Goal: Information Seeking & Learning: Learn about a topic

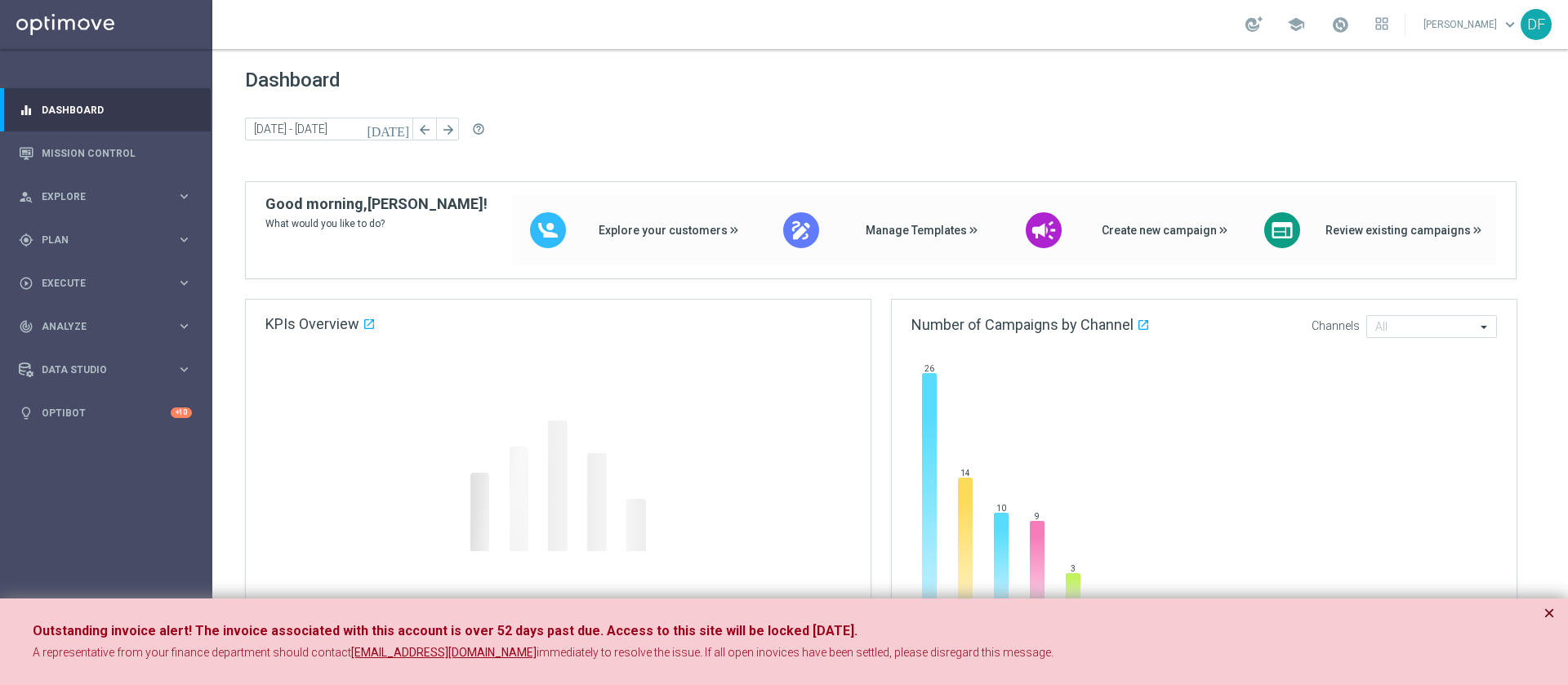
click at [1550, 612] on button "×" at bounding box center [1549, 613] width 11 height 19
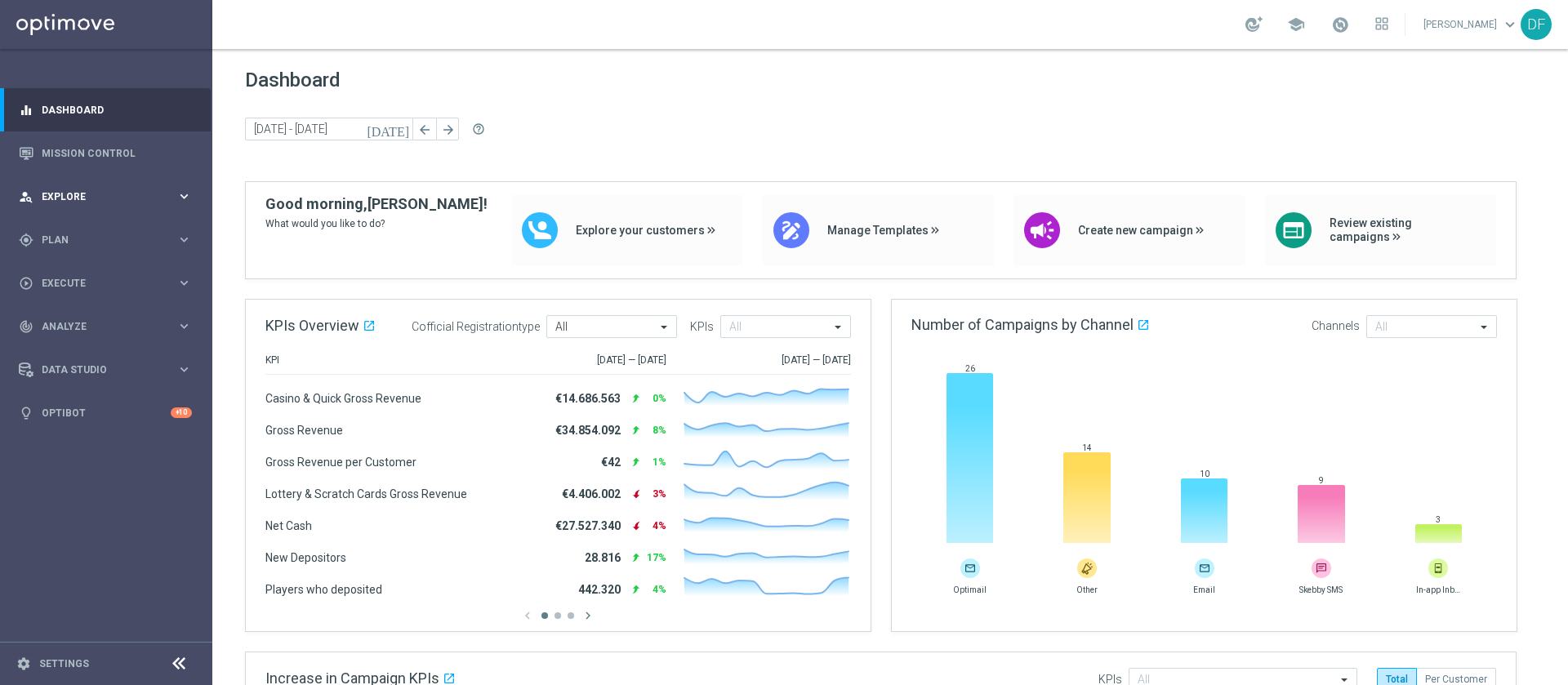
click at [88, 187] on div "person_search Explore keyboard_arrow_right" at bounding box center [105, 196] width 211 height 44
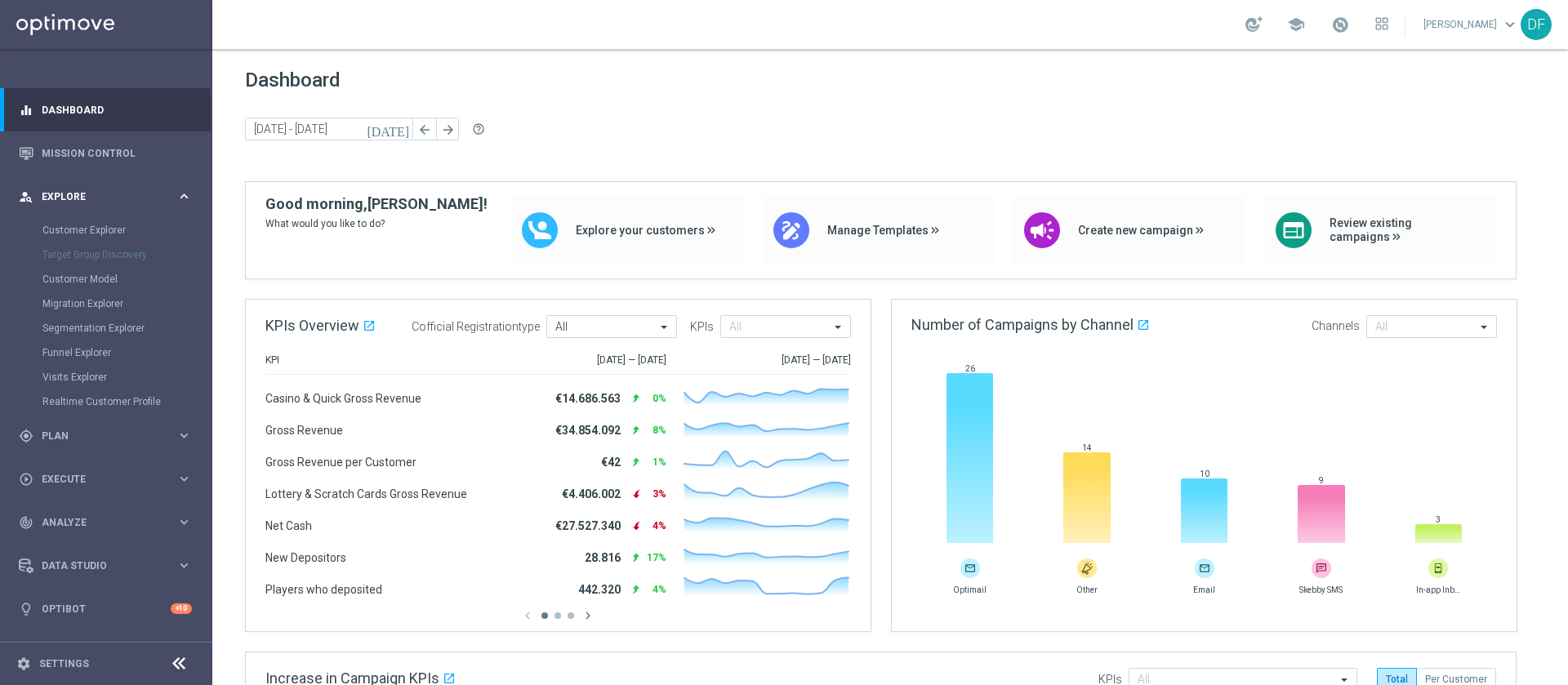
click at [88, 187] on div "person_search Explore keyboard_arrow_right" at bounding box center [105, 196] width 211 height 44
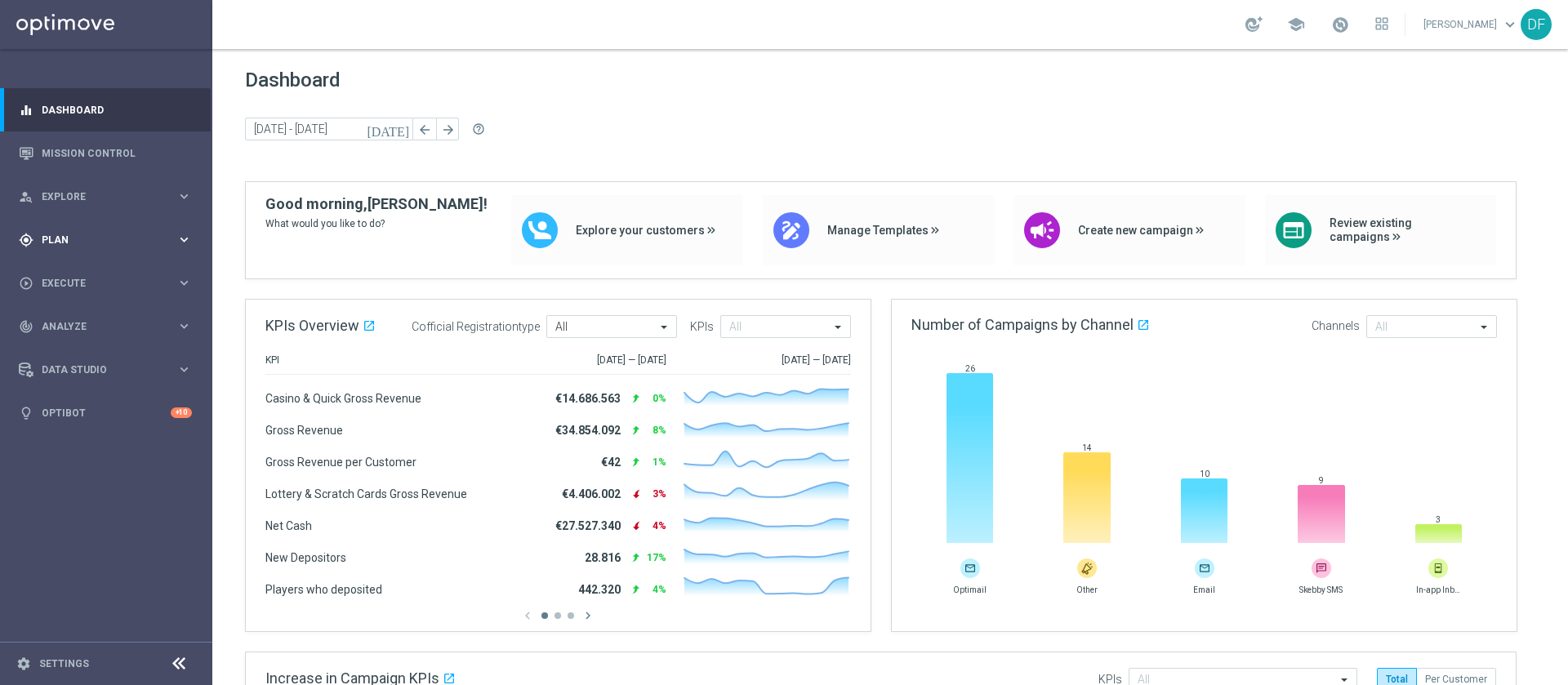
click at [67, 245] on div "gps_fixed Plan" at bounding box center [97, 240] width 158 height 15
click at [78, 321] on span "Templates" at bounding box center [102, 322] width 117 height 10
click at [87, 345] on link "Optimail" at bounding box center [110, 347] width 119 height 13
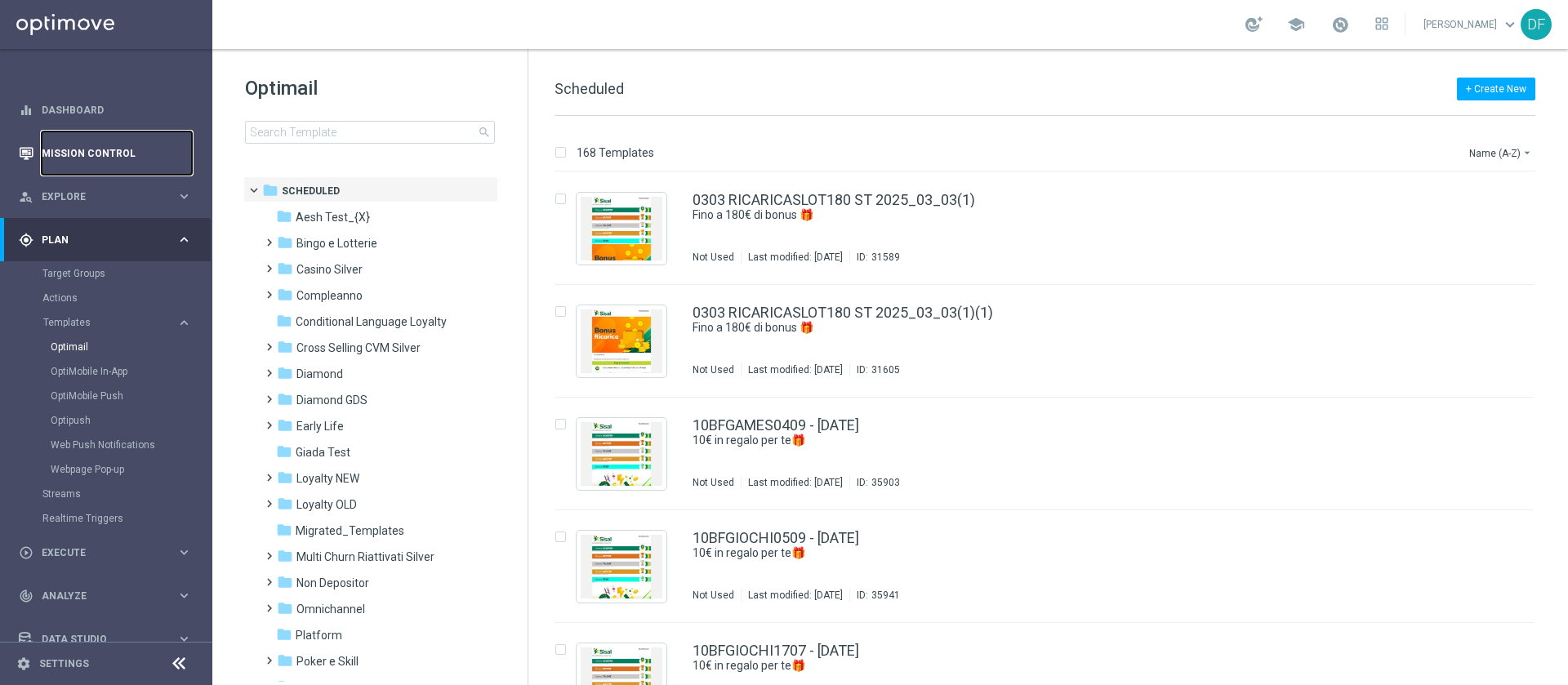
click at [104, 150] on link "Mission Control" at bounding box center [117, 153] width 150 height 44
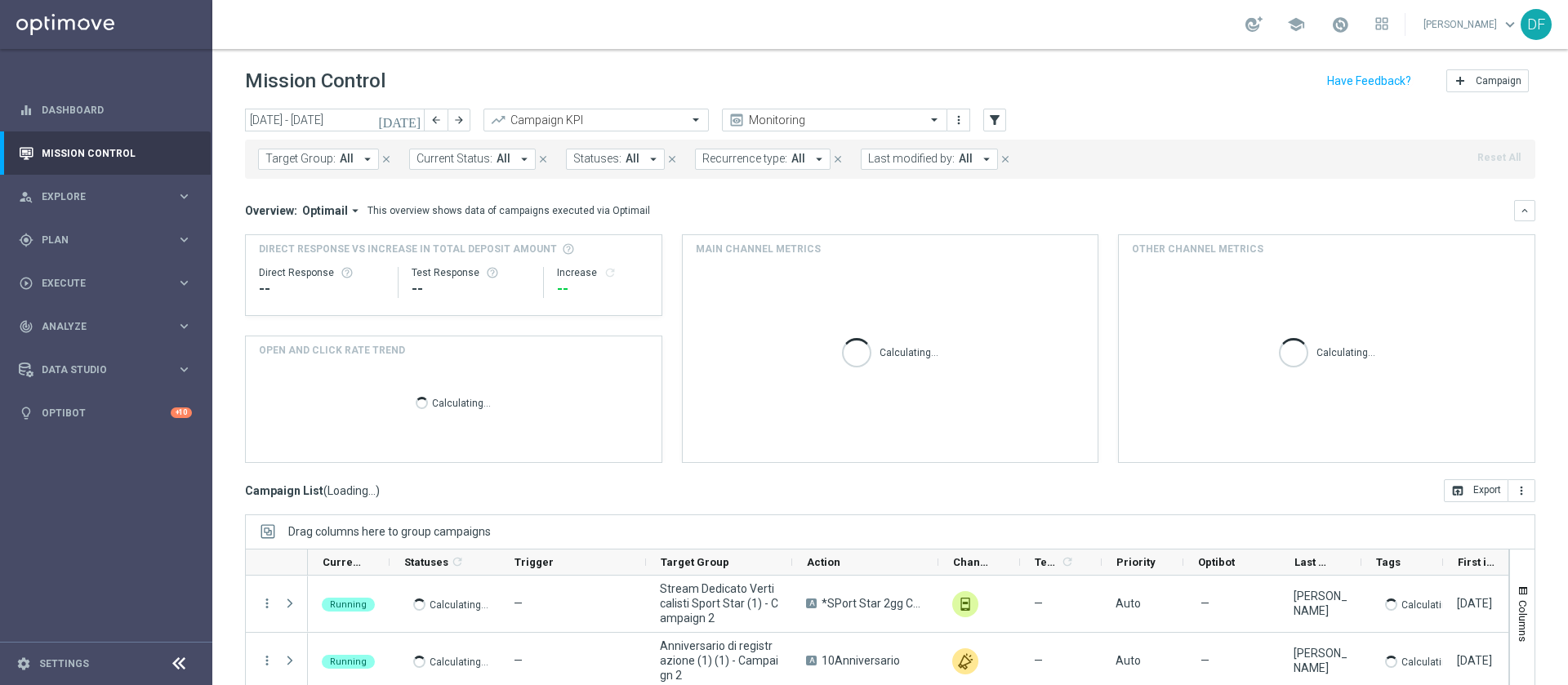
drag, startPoint x: 947, startPoint y: 163, endPoint x: 967, endPoint y: 161, distance: 20.1
click at [946, 162] on button "Last modified by: All arrow_drop_down" at bounding box center [929, 159] width 137 height 21
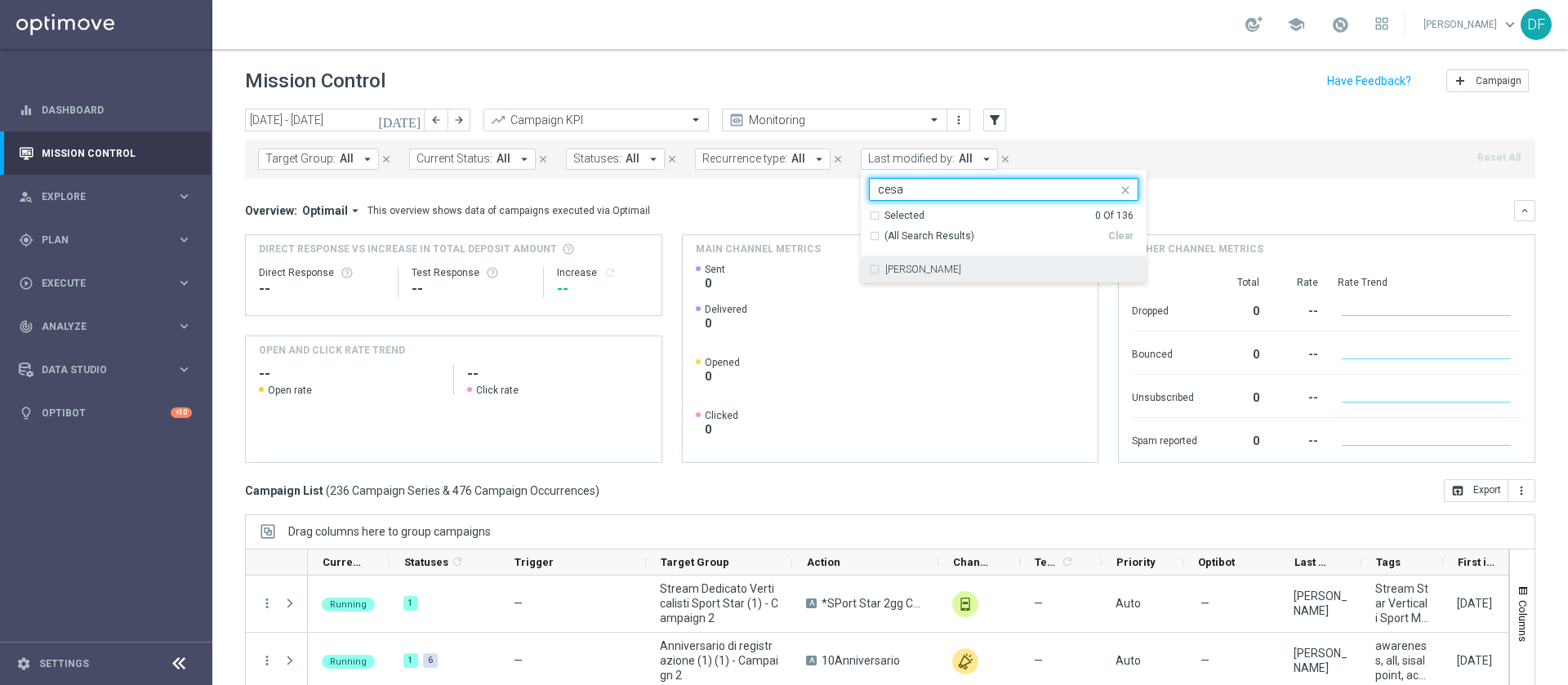
click at [945, 267] on div "Mauro Cesari" at bounding box center [1012, 269] width 253 height 10
type input "cesa"
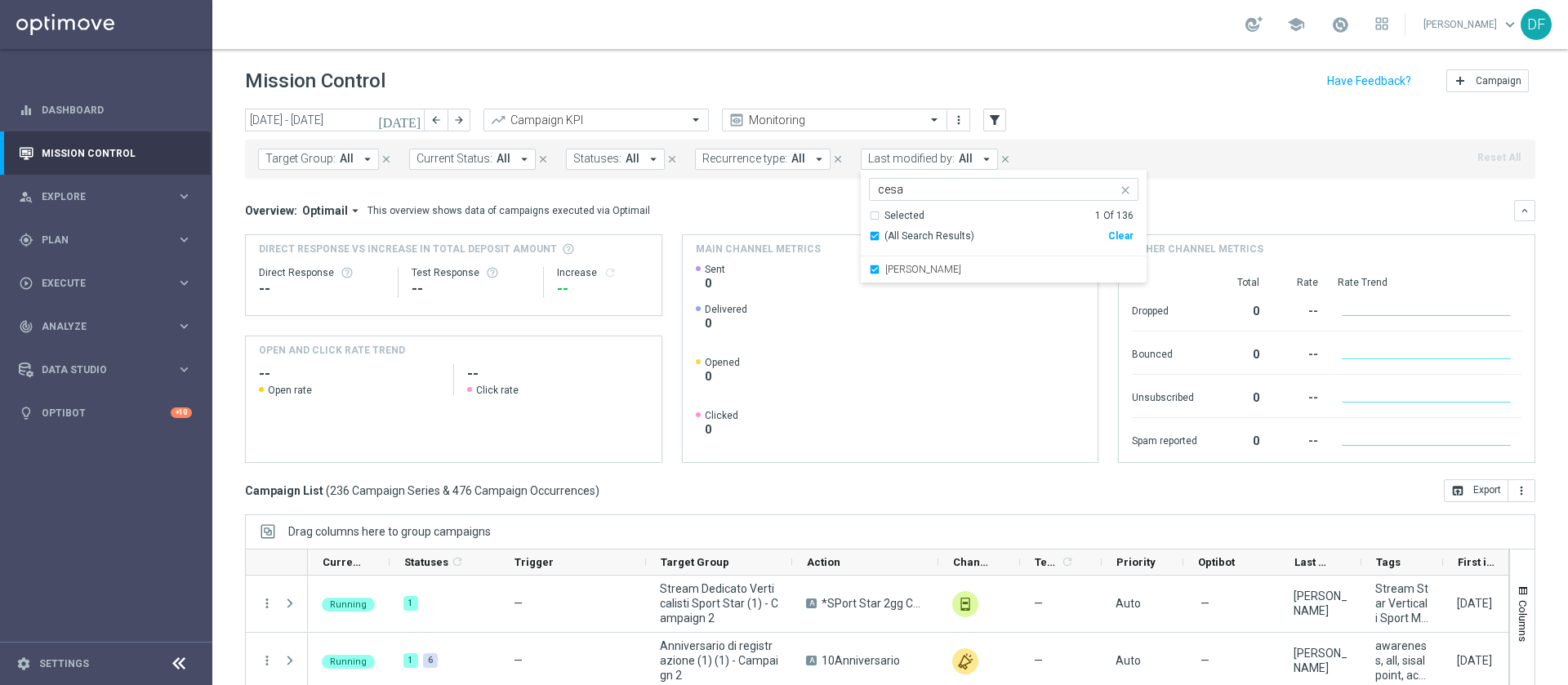
click at [1187, 194] on mini-dashboard "Overview: Optimail arrow_drop_down This overview shows data of campaigns execut…" at bounding box center [890, 330] width 1290 height 301
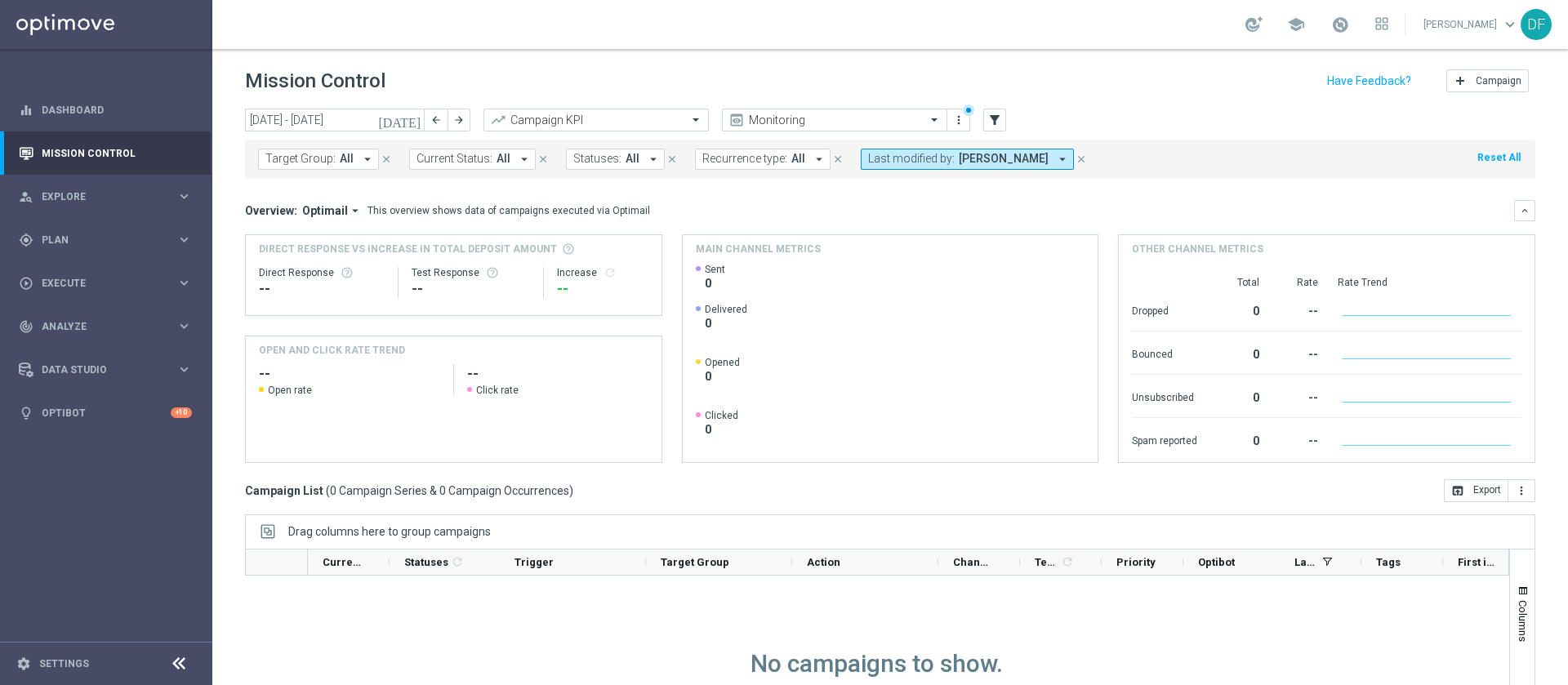
click at [411, 119] on icon "today" at bounding box center [400, 120] width 45 height 15
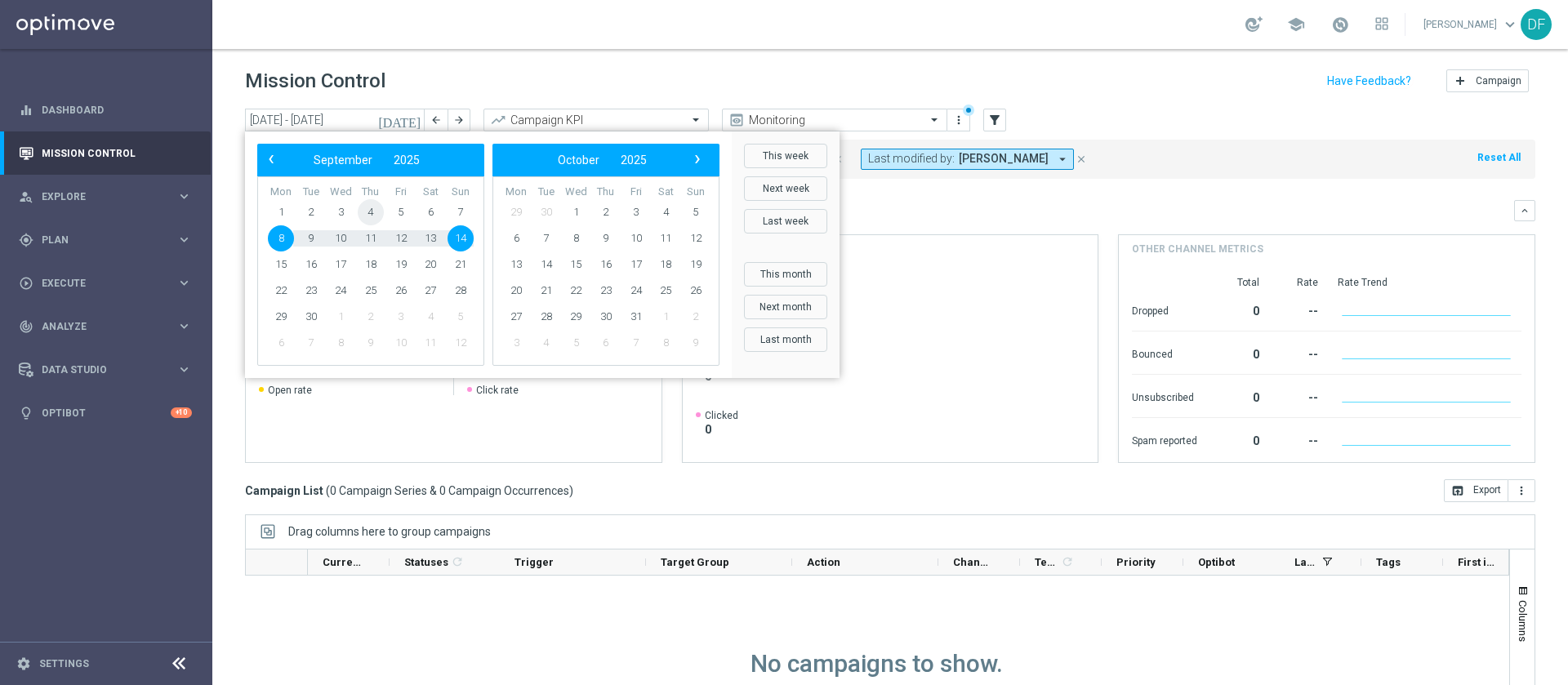
click at [377, 206] on span "4" at bounding box center [370, 213] width 26 height 26
click at [395, 213] on span "5" at bounding box center [401, 213] width 26 height 26
type input "04 Sep 2025 - 05 Sep 2025"
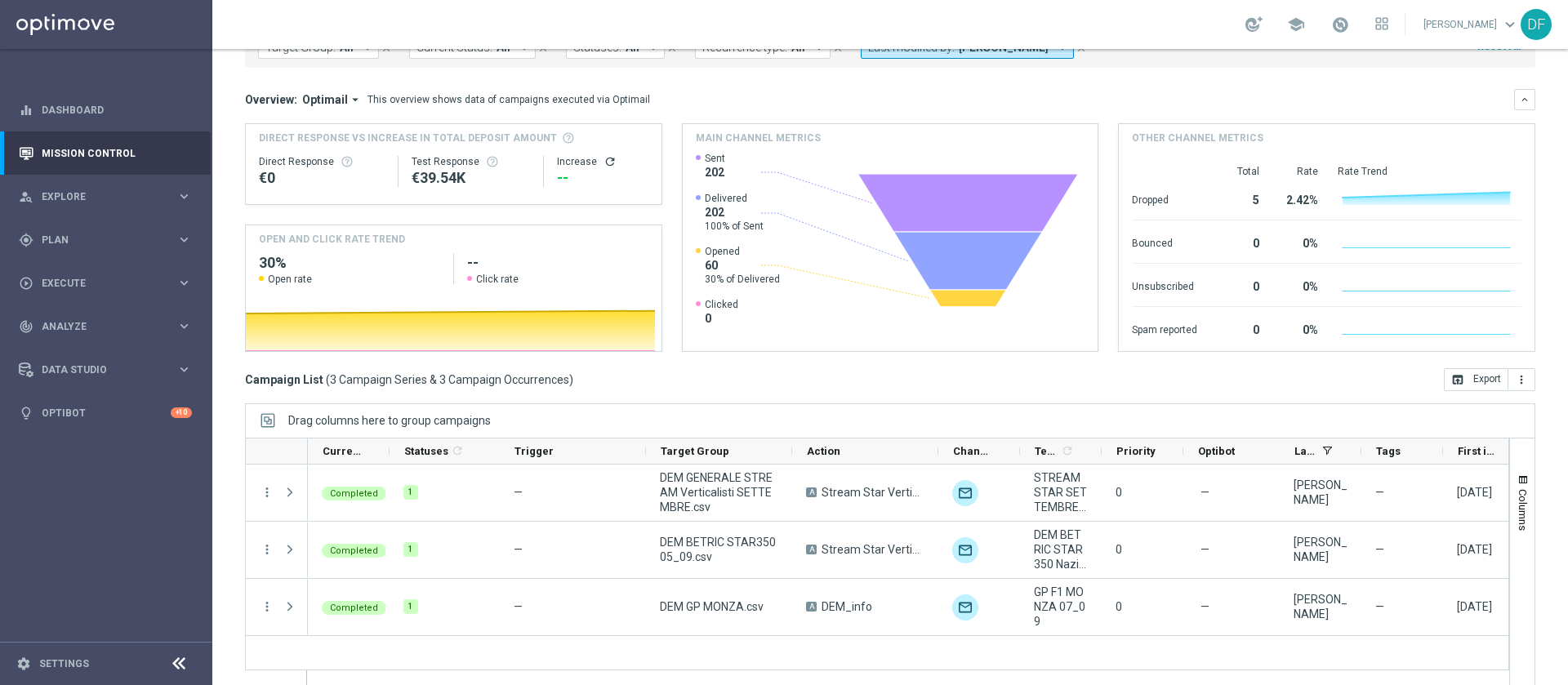
scroll to position [112, 0]
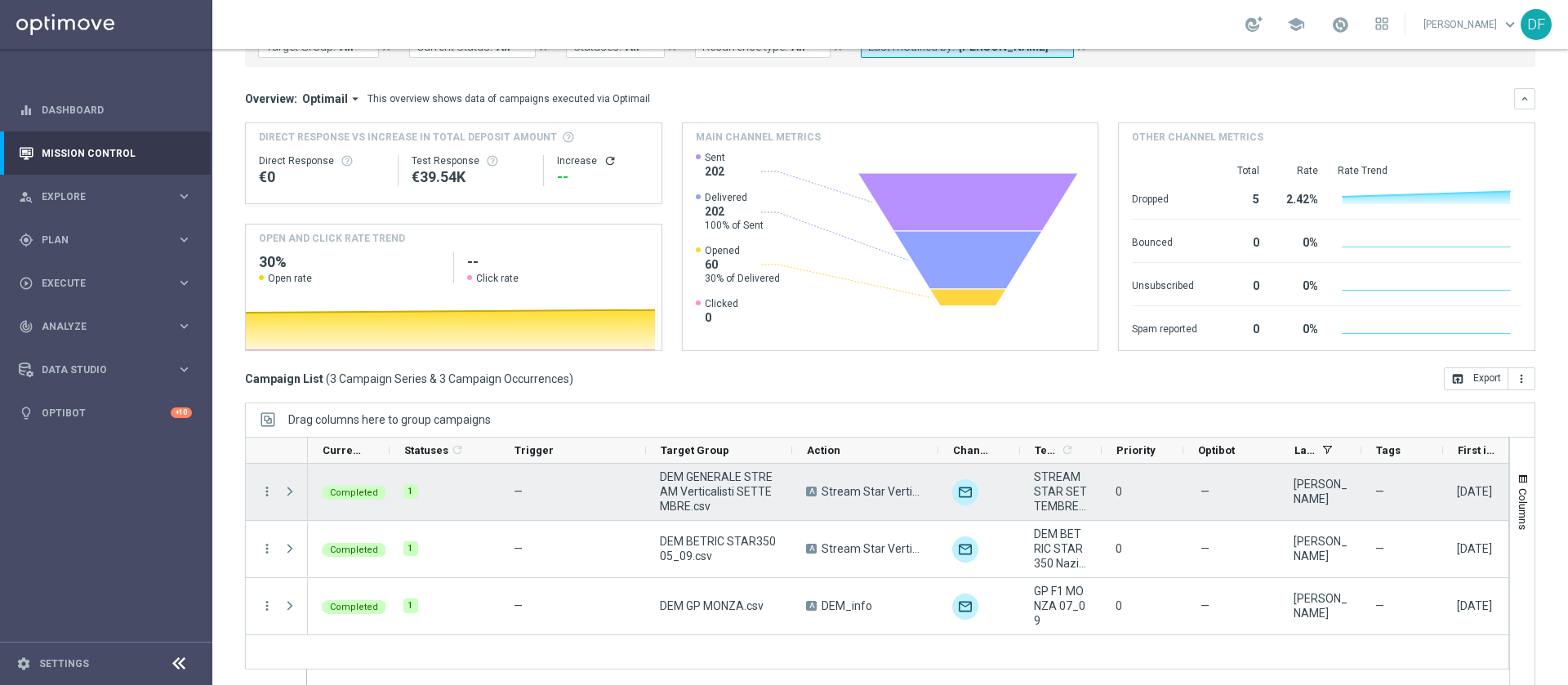
click at [288, 488] on span "Press SPACE to select this row." at bounding box center [290, 492] width 15 height 13
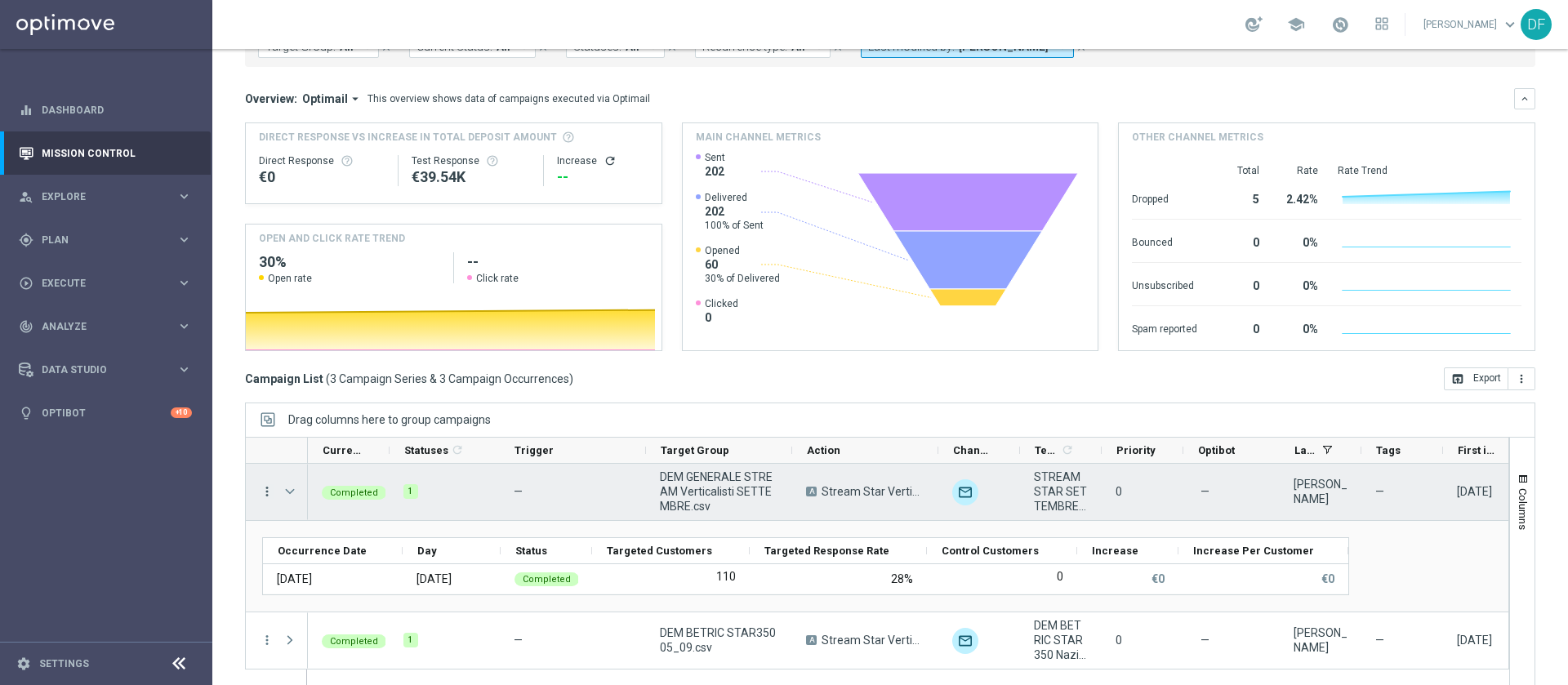
click at [260, 487] on icon "more_vert" at bounding box center [267, 492] width 15 height 15
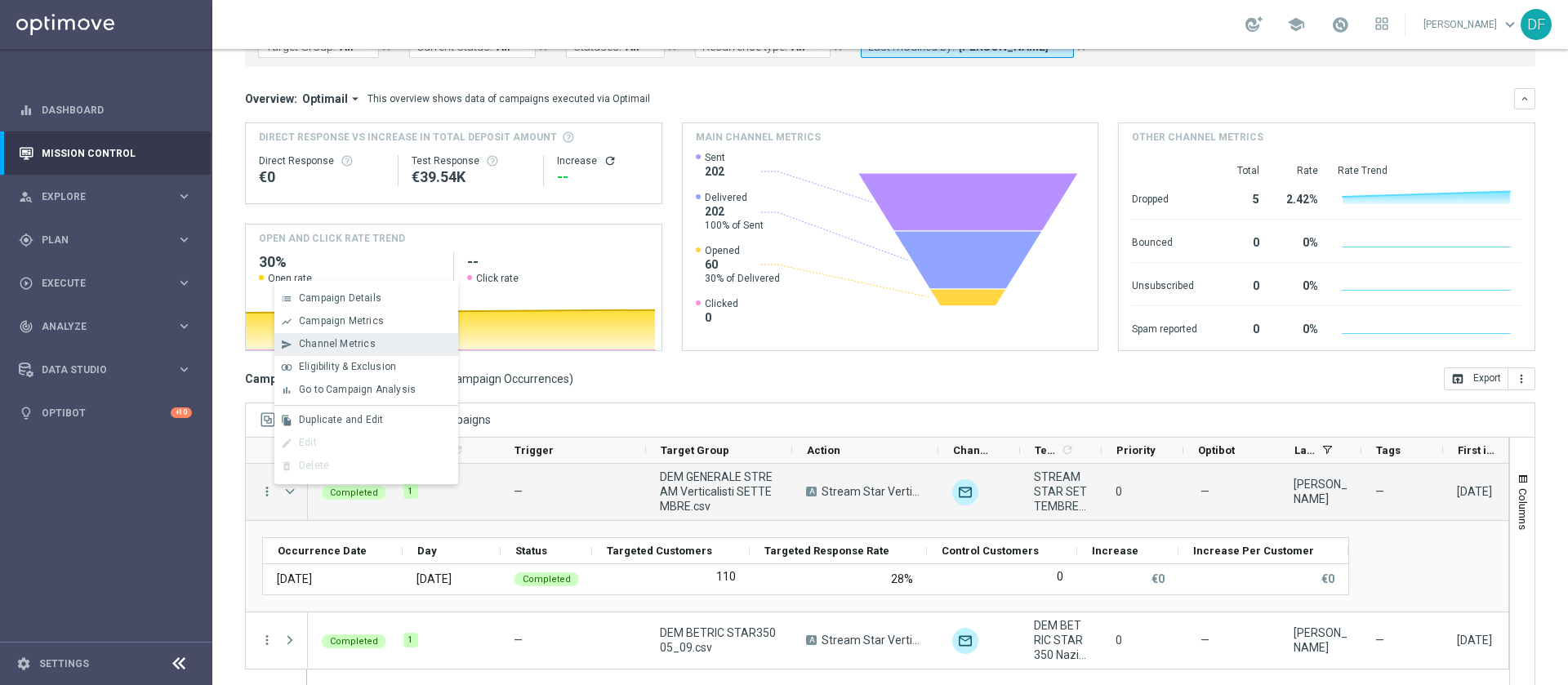
click at [334, 333] on div "send Channel Metrics" at bounding box center [367, 344] width 184 height 23
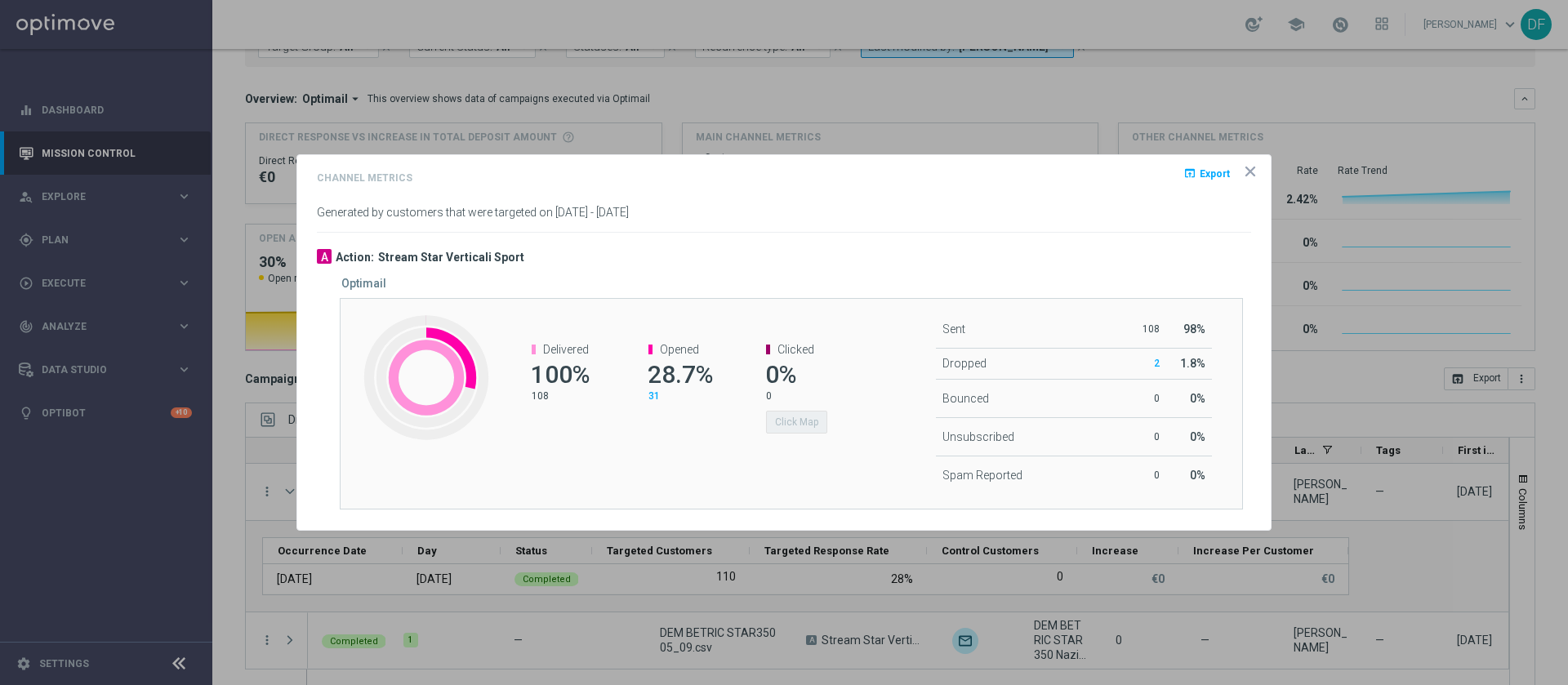
click at [1257, 175] on icon "icon" at bounding box center [1251, 172] width 17 height 17
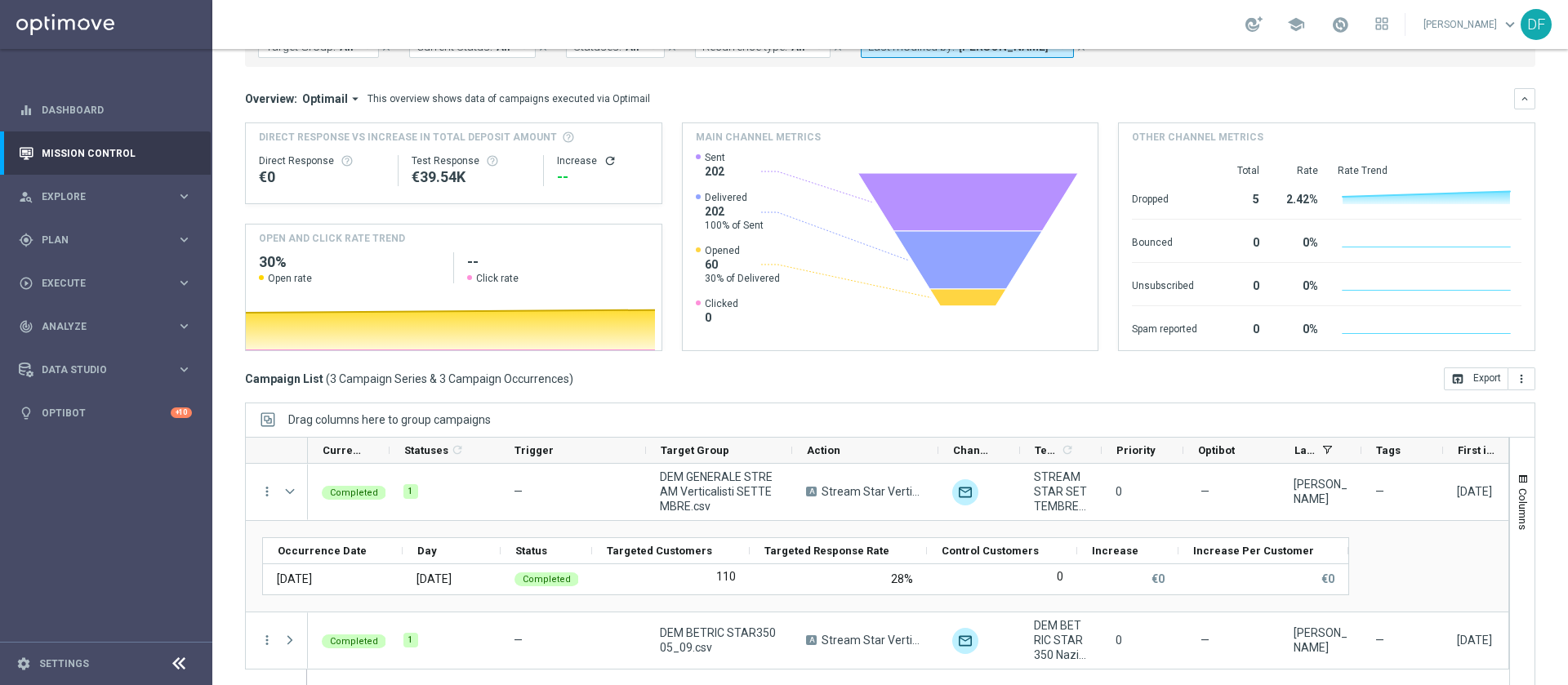
scroll to position [132, 0]
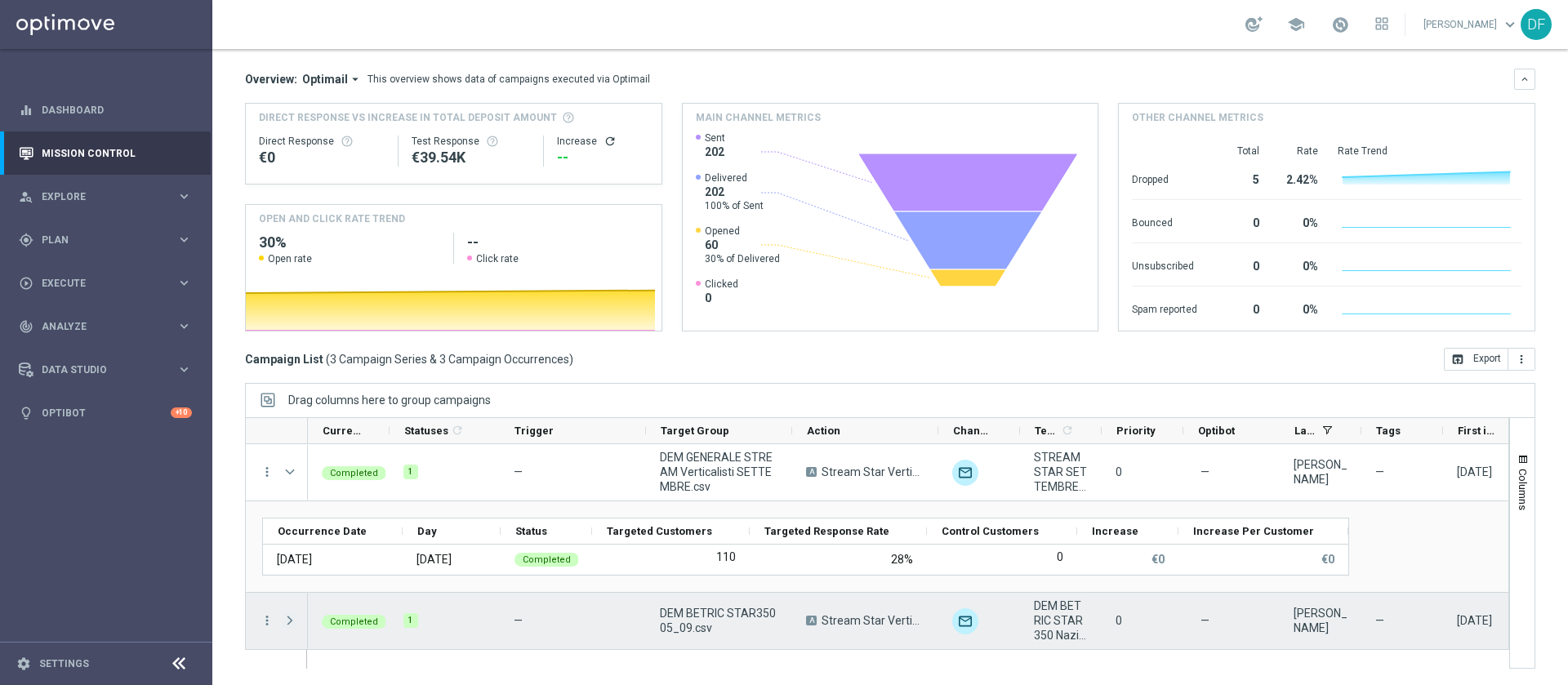
click at [285, 614] on span "Press SPACE to select this row." at bounding box center [290, 621] width 15 height 13
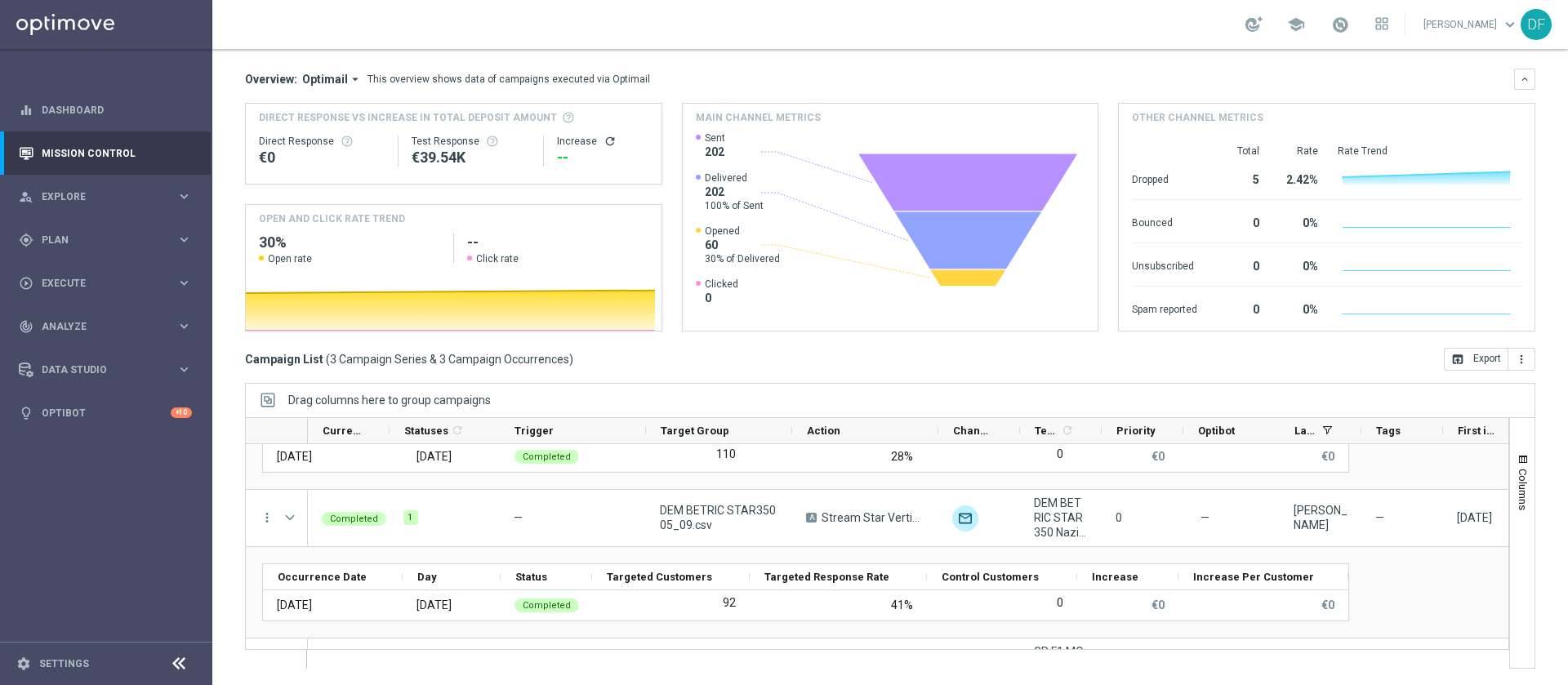
scroll to position [106, 0]
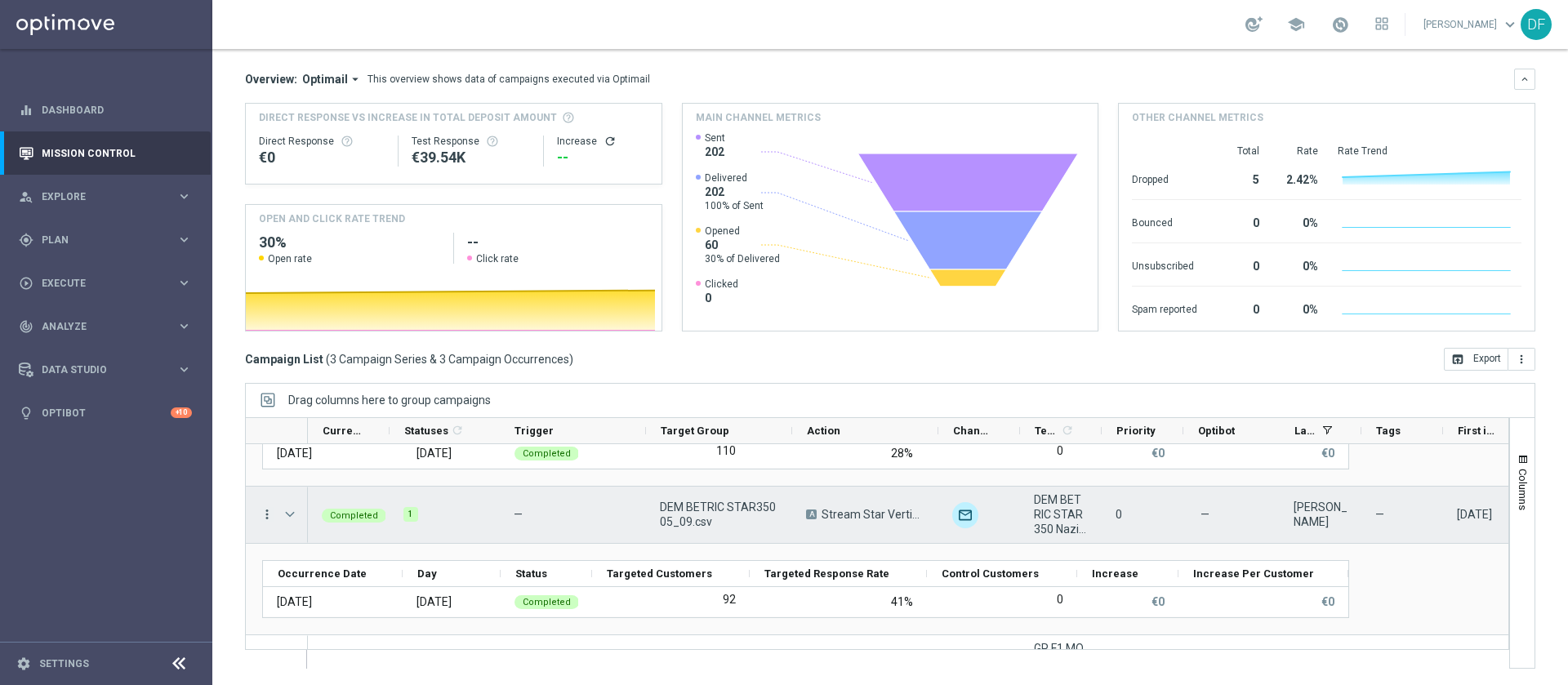
click at [268, 513] on icon "more_vert" at bounding box center [267, 514] width 15 height 15
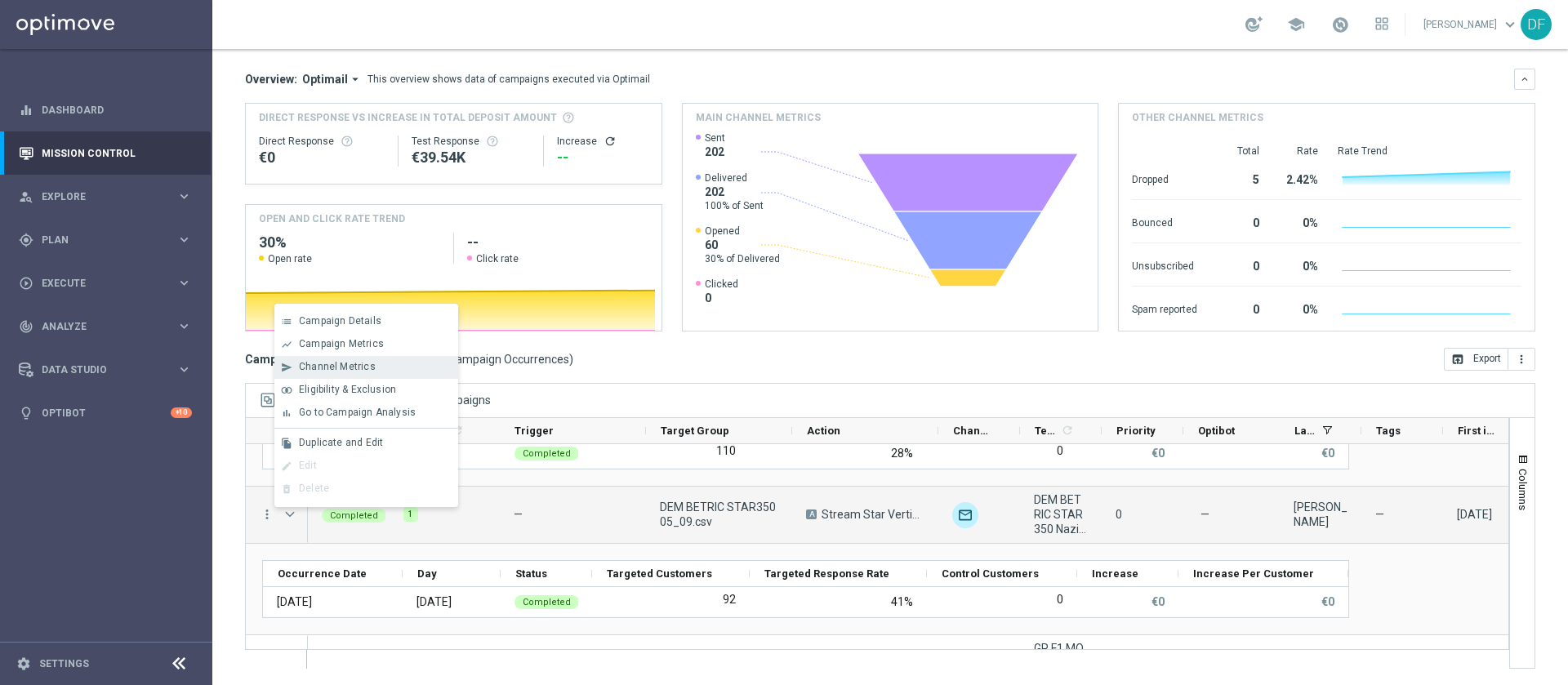
click at [348, 362] on span "Channel Metrics" at bounding box center [337, 367] width 77 height 11
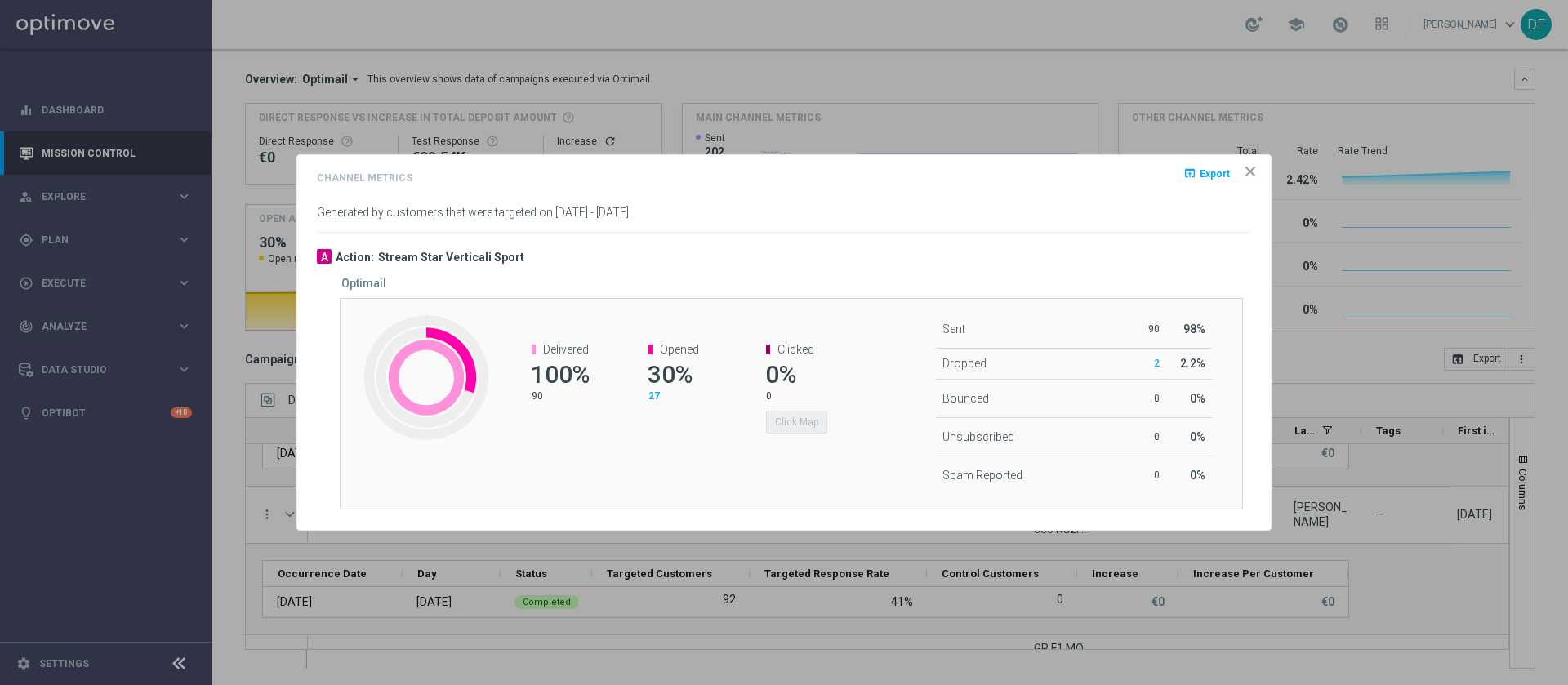
click at [653, 396] on span "27" at bounding box center [654, 396] width 11 height 11
drag, startPoint x: 1255, startPoint y: 174, endPoint x: 1090, endPoint y: 18, distance: 227.1
click at [1255, 174] on icon "icon" at bounding box center [1251, 172] width 17 height 17
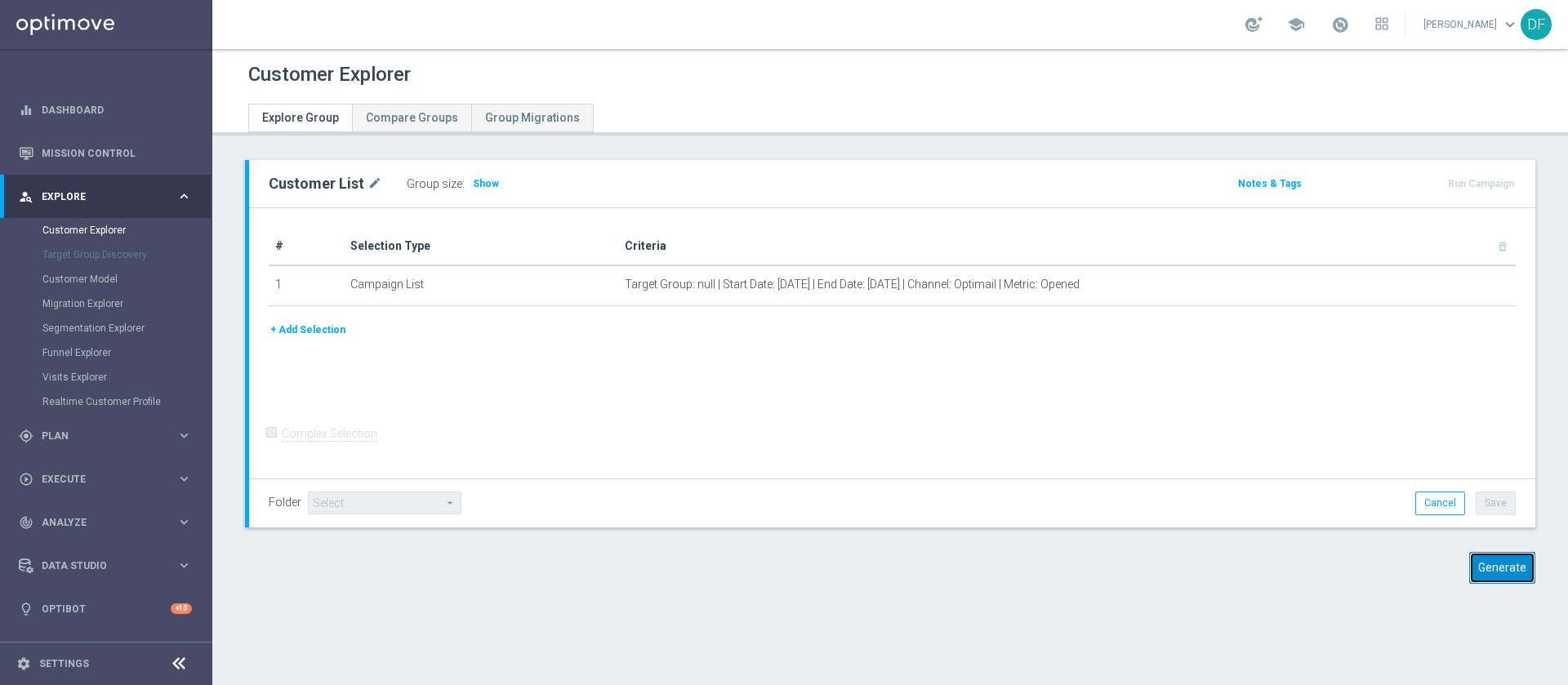
click at [1483, 573] on button "Generate" at bounding box center [1502, 568] width 66 height 32
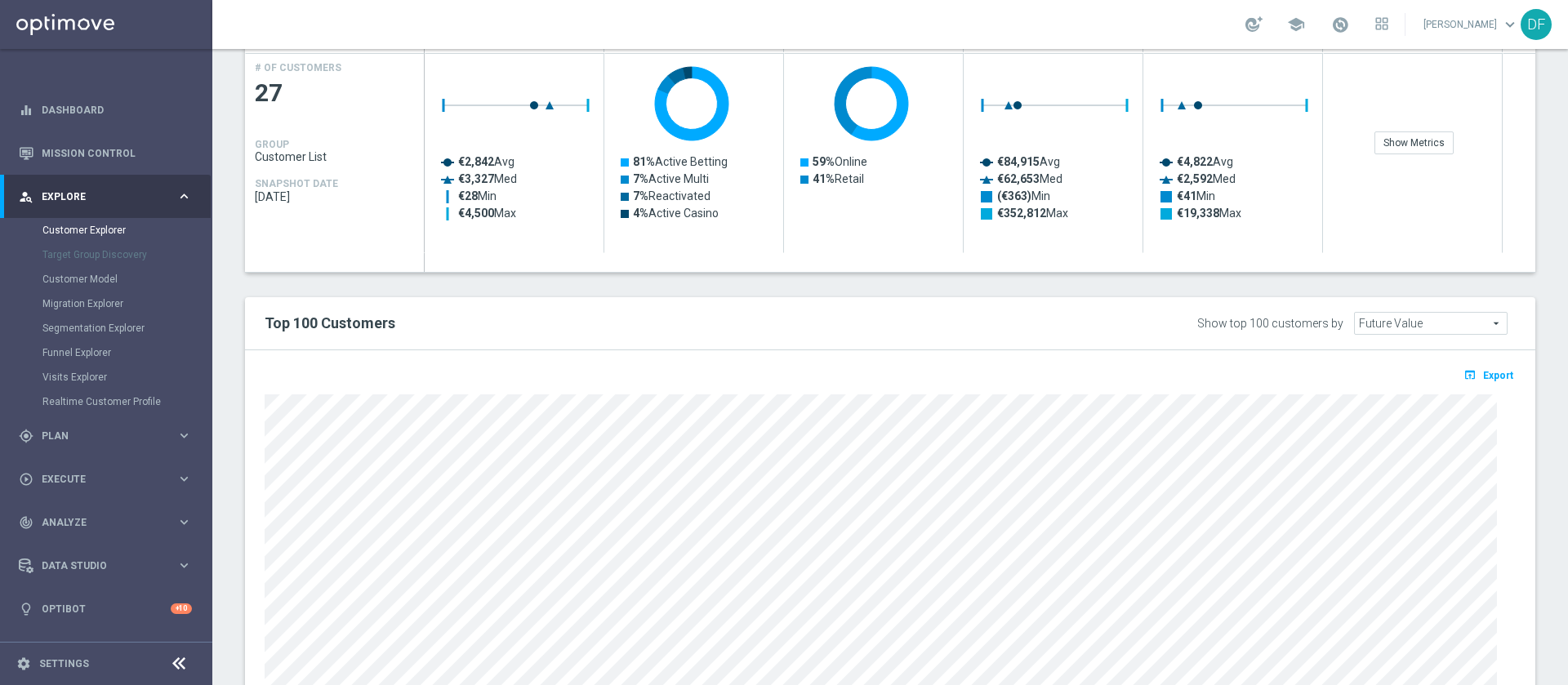
scroll to position [755, 0]
